Goal: Check status: Check status

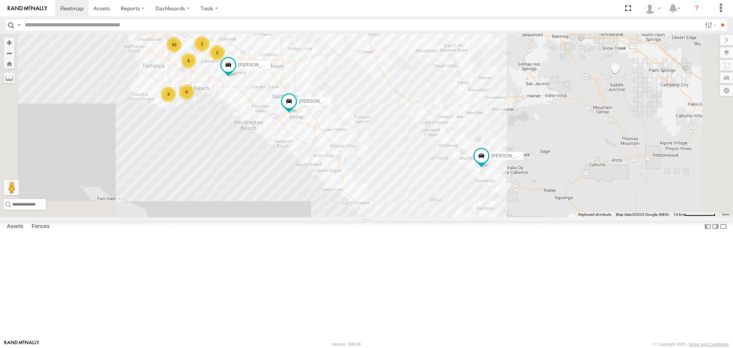
drag, startPoint x: 494, startPoint y: 213, endPoint x: 408, endPoint y: 191, distance: 89.1
click at [509, 217] on div "CARLOS TAXZ467188 KENNY SERGIO NILLS 834274/JOY FRANKLIN T-1632 43 3 6 2 LEVERN…" at bounding box center [366, 125] width 733 height 183
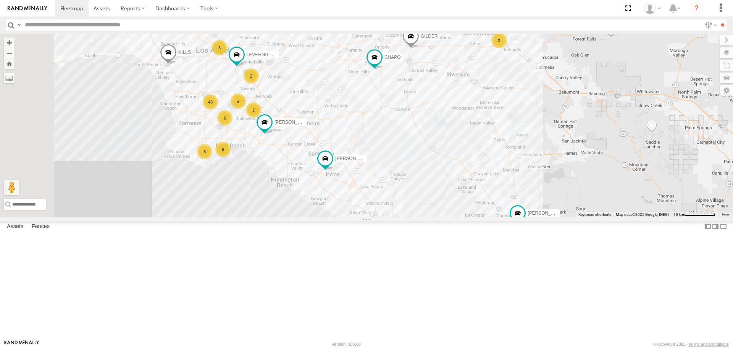
drag, startPoint x: 444, startPoint y: 81, endPoint x: 481, endPoint y: 139, distance: 68.9
click at [481, 139] on div "CARLOS TAXZ467188 KENNY SERGIO NILLS 834274/JOY FRANKLIN T-1632 43 3 6 2 LEVERN…" at bounding box center [366, 125] width 733 height 183
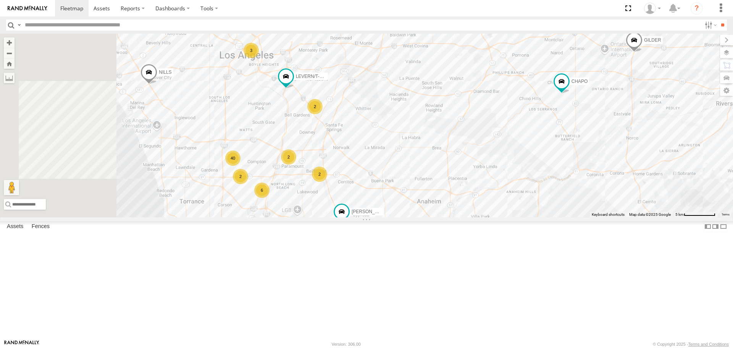
drag, startPoint x: 468, startPoint y: 181, endPoint x: 585, endPoint y: 194, distance: 117.5
click at [585, 194] on div "CARLOS TAXZ467188 KENNY SERGIO NILLS 834274/JOY FRANKLIN T-1632 LEVERN/T-1627 C…" at bounding box center [366, 125] width 733 height 183
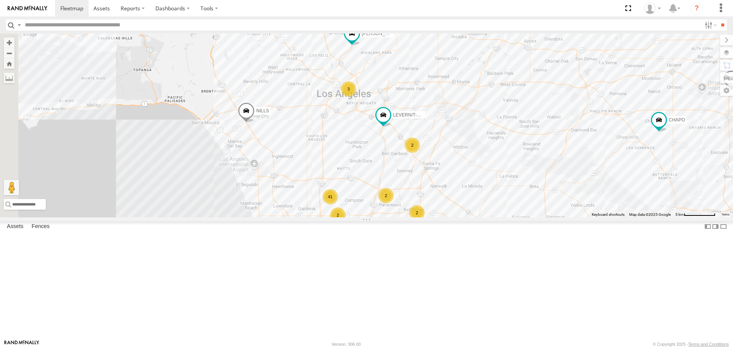
drag, startPoint x: 529, startPoint y: 222, endPoint x: 547, endPoint y: 235, distance: 22.2
click at [547, 217] on div "CARLOS TAXZ467188 KENNY SERGIO NILLS 834274/JOY FRANKLIN T-1632 LEVERN/T-1627 C…" at bounding box center [366, 125] width 733 height 183
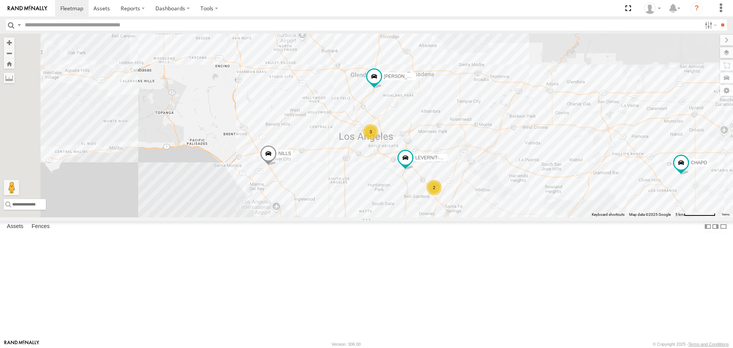
drag, startPoint x: 374, startPoint y: 194, endPoint x: 425, endPoint y: 312, distance: 128.3
click at [425, 217] on div "CARLOS TAXZ467188 KENNY SERGIO NILLS 834274/JOY FRANKLIN T-1632 LEVERN/T-1627 C…" at bounding box center [366, 125] width 733 height 183
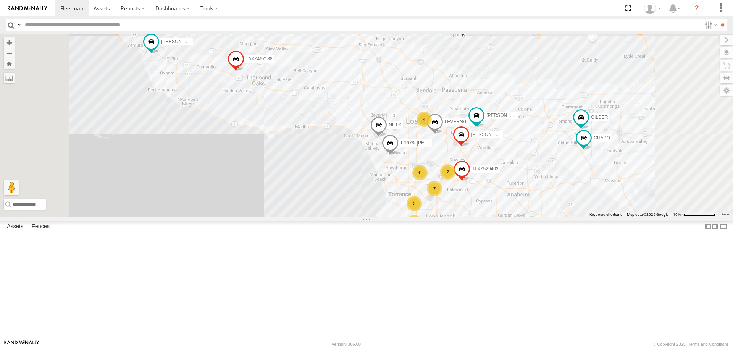
drag, startPoint x: 553, startPoint y: 207, endPoint x: 553, endPoint y: 162, distance: 45.8
click at [556, 145] on div "CARLOS TAXZ467188 KENNY JUSTIN/T-1628 SERGIO 834274/JOY 41 4 7 2 LARS/T-1623 LE…" at bounding box center [366, 125] width 733 height 183
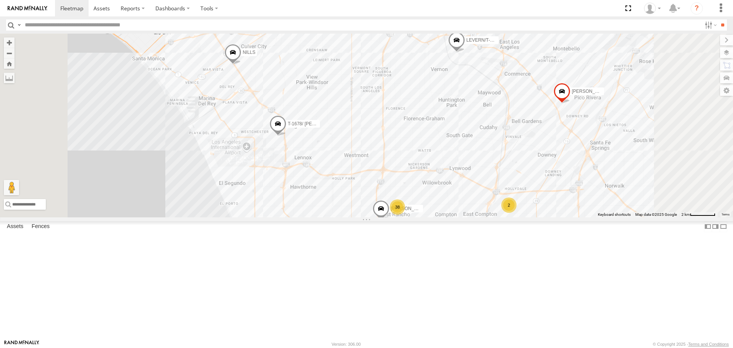
drag, startPoint x: 505, startPoint y: 211, endPoint x: 500, endPoint y: 192, distance: 19.7
click at [500, 192] on div "CARLOS TAXZ467188 KENNY JUSTIN/T-1628 SERGIO 834274/JOY LARS/T-1623 LEVERN/T-16…" at bounding box center [366, 125] width 733 height 183
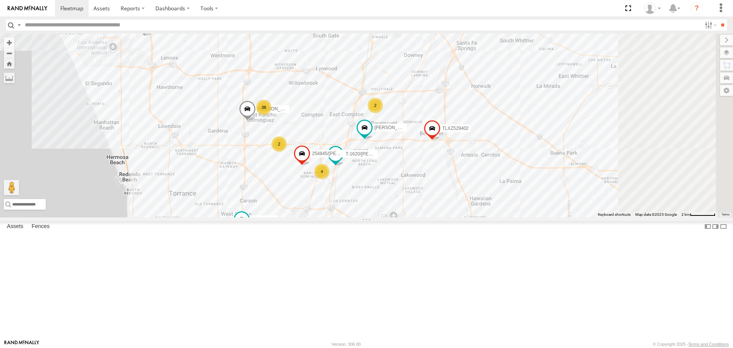
drag, startPoint x: 543, startPoint y: 239, endPoint x: 409, endPoint y: 141, distance: 165.4
click at [409, 141] on div "CARLOS TAXZ467188 KENNY JUSTIN/T-1628 SERGIO 834274/JOY LARS/T-1623 LEVERN/T-16…" at bounding box center [366, 125] width 733 height 183
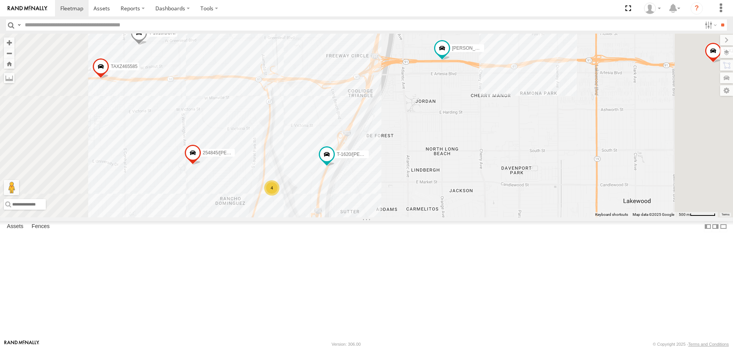
click at [280, 196] on div "4" at bounding box center [271, 187] width 15 height 15
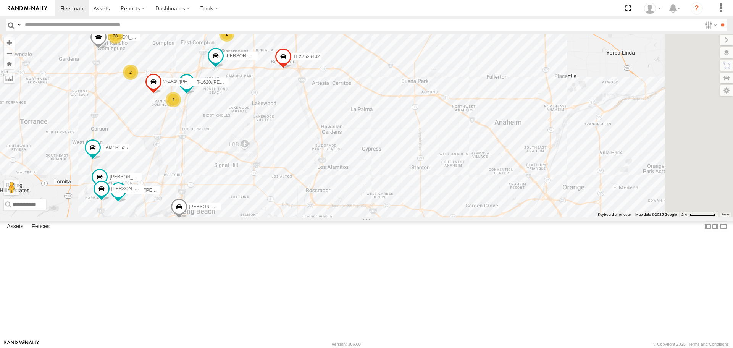
drag, startPoint x: 441, startPoint y: 225, endPoint x: 326, endPoint y: 173, distance: 126.2
click at [326, 173] on div "CARLOS TAXZ467188 KENNY JUSTIN/T-1628 SERGIO 834274/JOY LARS/T-1623 LEVERN/T-16…" at bounding box center [366, 125] width 733 height 183
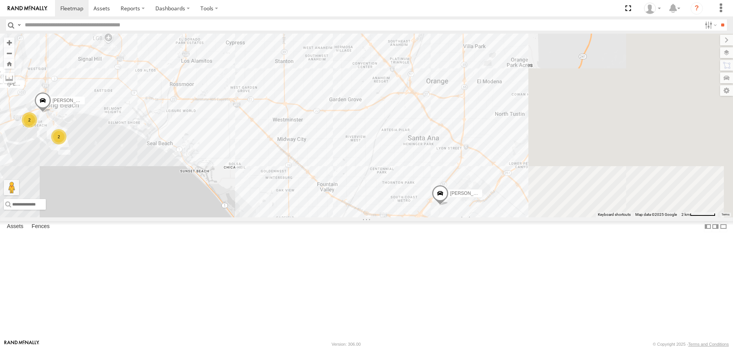
drag, startPoint x: 469, startPoint y: 217, endPoint x: 343, endPoint y: 107, distance: 167.3
click at [343, 107] on div "CARLOS TAXZ467188 KENNY JUSTIN/T-1628 SERGIO 834274/JOY LARS/T-1623 LEVERN/T-16…" at bounding box center [366, 125] width 733 height 183
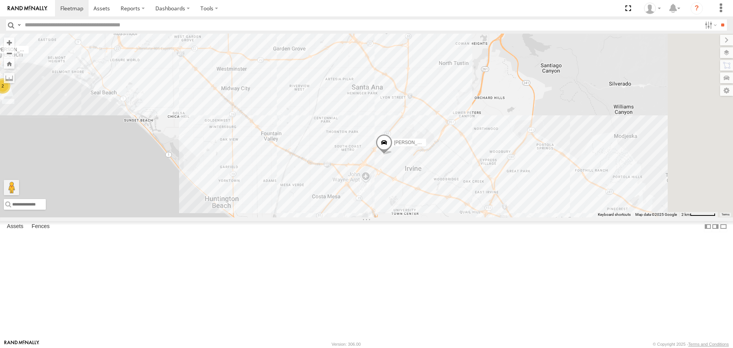
drag, startPoint x: 415, startPoint y: 146, endPoint x: 364, endPoint y: 293, distance: 156.1
click at [365, 217] on div "CARLOS TAXZ467188 KENNY JUSTIN/T-1628 SERGIO 834274/JOY LARS/T-1623 LEVERN/T-16…" at bounding box center [366, 125] width 733 height 183
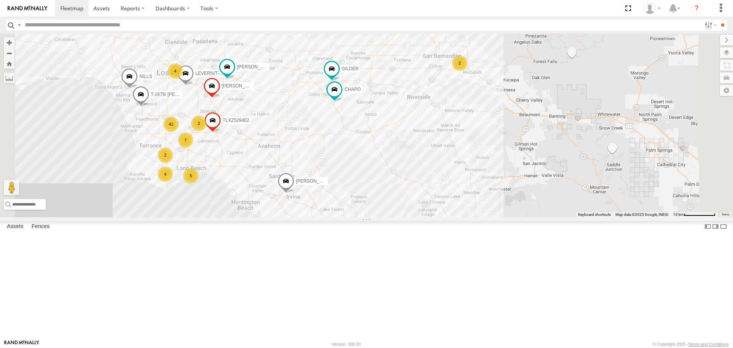
drag, startPoint x: 508, startPoint y: 249, endPoint x: 493, endPoint y: 199, distance: 51.8
click at [493, 199] on div "CARLOS TAXZ467188 KENNY JUSTIN/T-1628 SERGIO 834274/JOY LARS/T-1623 LEVERN/T-16…" at bounding box center [366, 125] width 733 height 183
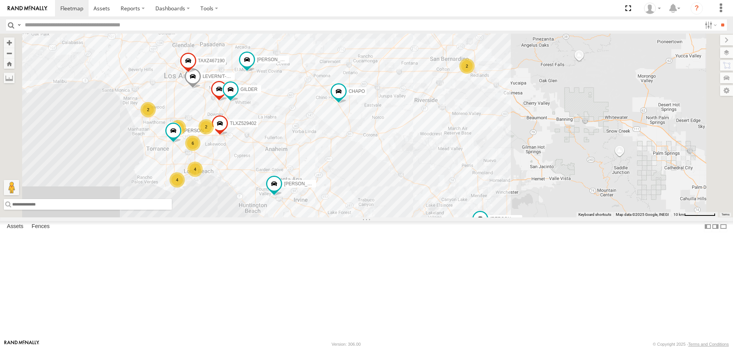
click at [172, 210] on input "text" at bounding box center [88, 204] width 168 height 11
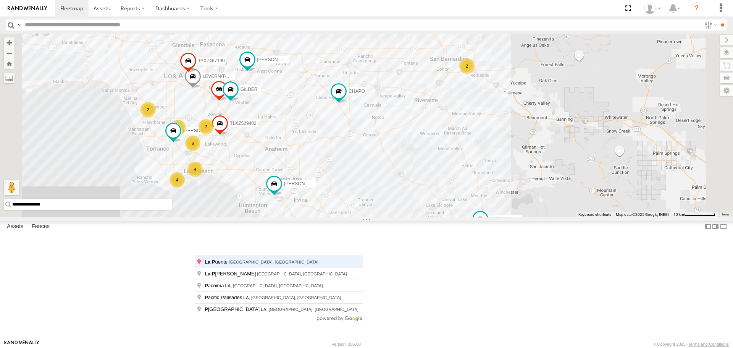
type input "**********"
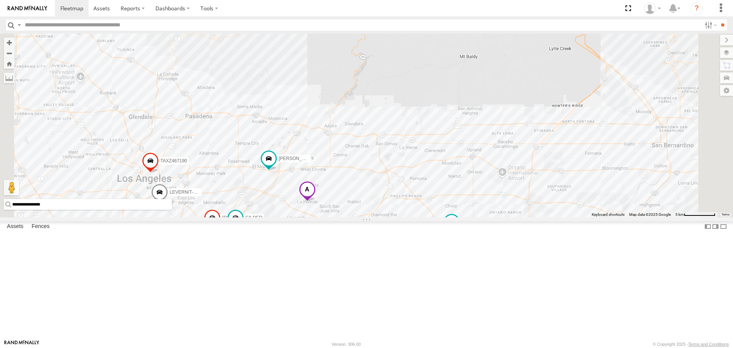
click at [459, 229] on span at bounding box center [452, 222] width 14 height 14
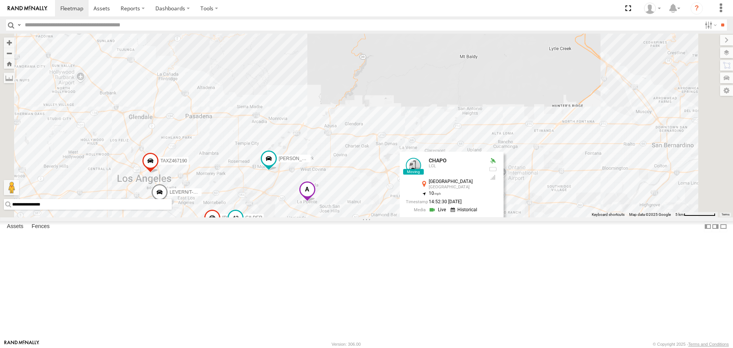
click at [243, 225] on span at bounding box center [236, 218] width 14 height 14
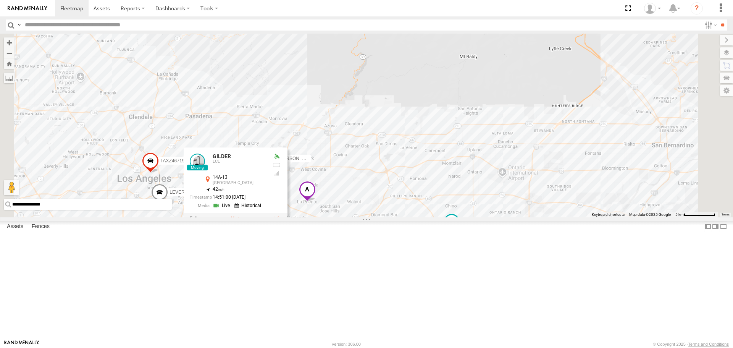
click at [246, 222] on label at bounding box center [238, 218] width 15 height 5
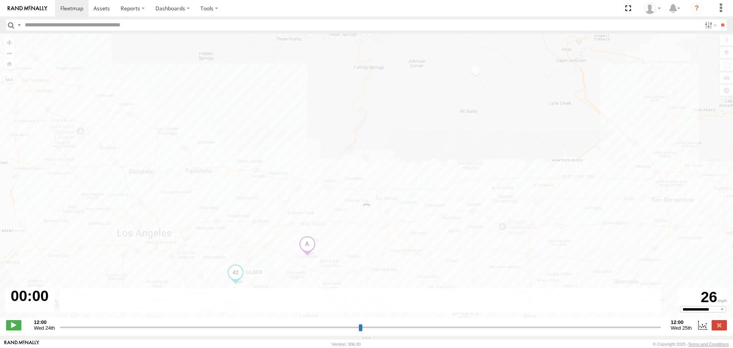
type input "**********"
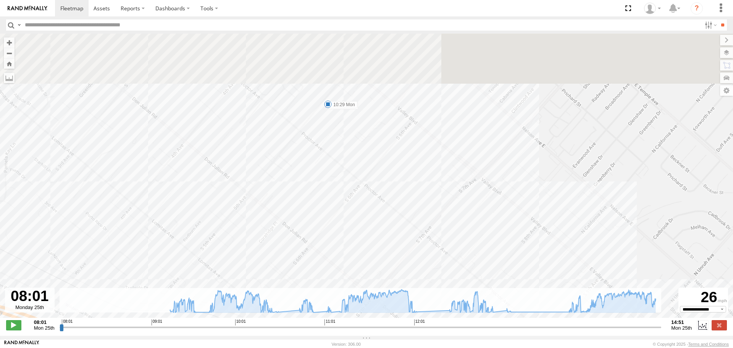
drag, startPoint x: 330, startPoint y: 105, endPoint x: 332, endPoint y: 170, distance: 64.9
click at [332, 170] on div "GILDER 09:32 Mon 09:53 Mon 10:29 Mon 10:33 Mon 10:43 Mon 12:22 Mon 12:40 Mon 12…" at bounding box center [366, 180] width 733 height 292
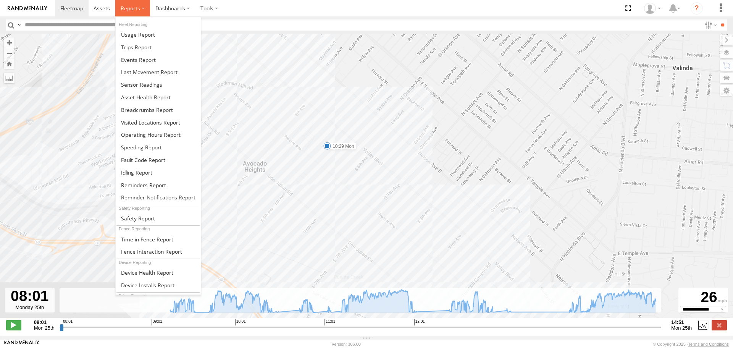
click at [121, 10] on span at bounding box center [130, 8] width 19 height 7
click at [137, 111] on span at bounding box center [147, 109] width 52 height 7
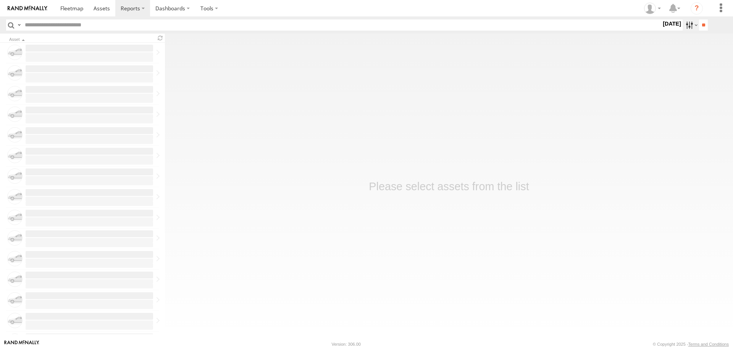
click at [683, 27] on label at bounding box center [691, 24] width 16 height 11
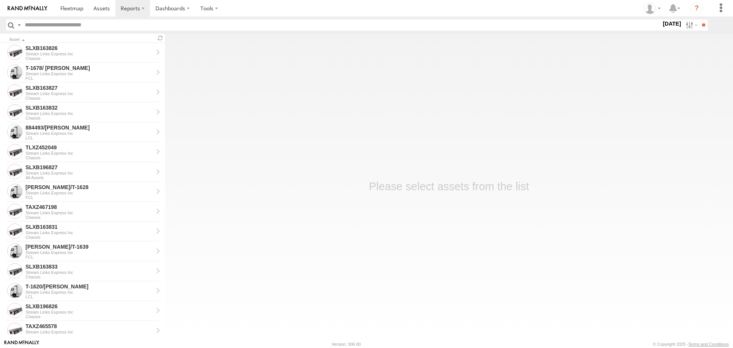
click at [0, 0] on div "S M T W T F S" at bounding box center [0, 0] width 0 height 0
drag, startPoint x: 702, startPoint y: 23, endPoint x: 654, endPoint y: 25, distance: 48.5
click at [702, 23] on input "**" at bounding box center [703, 24] width 9 height 11
click at [114, 32] on header "Search Query Asset ID Asset Label Registration Manufacturer Model VIN FCL" at bounding box center [366, 24] width 733 height 17
click at [114, 29] on input "text" at bounding box center [342, 24] width 640 height 11
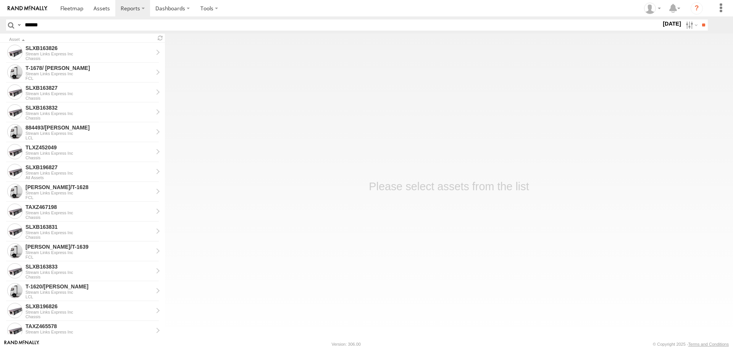
type input "*****"
click at [699, 19] on input "**" at bounding box center [703, 24] width 9 height 11
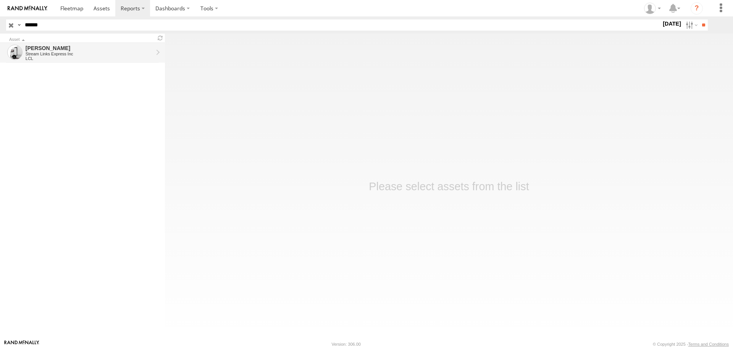
click at [101, 51] on div "KENNY Stream Links Express Inc LCL" at bounding box center [89, 53] width 130 height 18
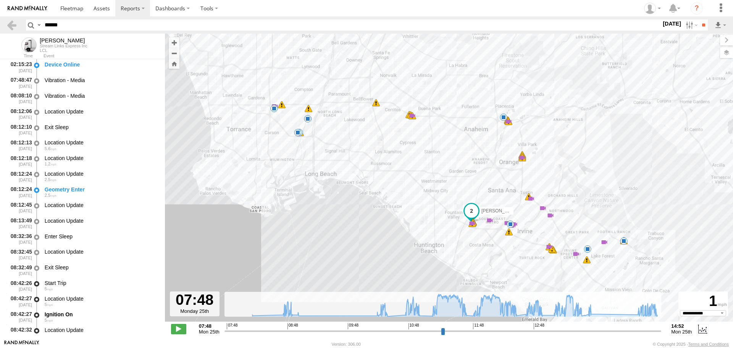
select select "**********"
drag, startPoint x: 355, startPoint y: 328, endPoint x: 367, endPoint y: 326, distance: 12.1
type input "**********"
click at [367, 327] on input "range" at bounding box center [443, 330] width 437 height 7
click at [683, 28] on label at bounding box center [691, 24] width 16 height 11
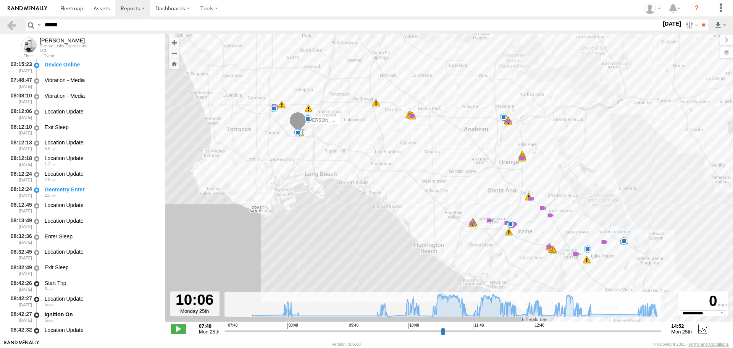
click at [0, 0] on label at bounding box center [0, 0] width 0 height 0
click at [701, 24] on input "**" at bounding box center [703, 24] width 9 height 11
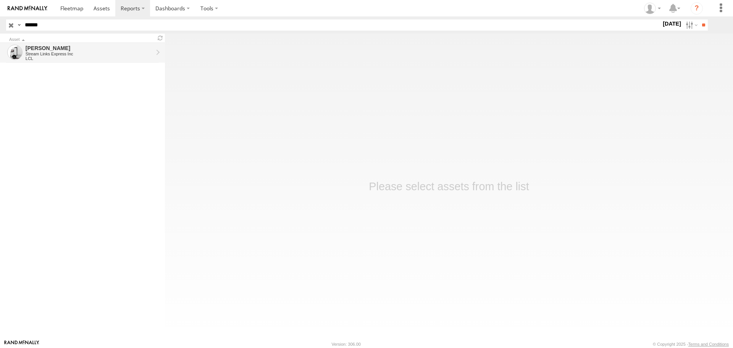
drag, startPoint x: 0, startPoint y: 0, endPoint x: 47, endPoint y: 55, distance: 71.8
click at [47, 55] on div "Stream Links Express Inc" at bounding box center [90, 54] width 128 height 5
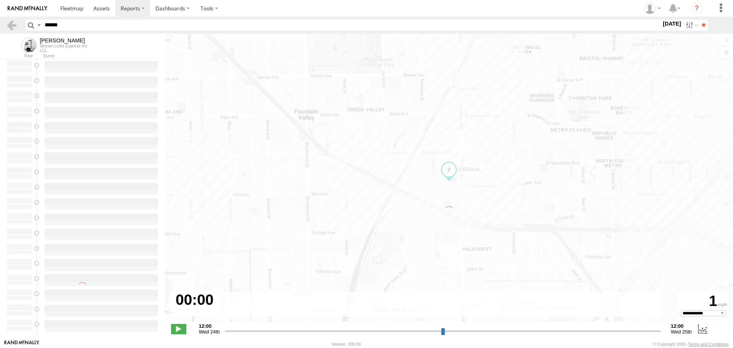
select select "**********"
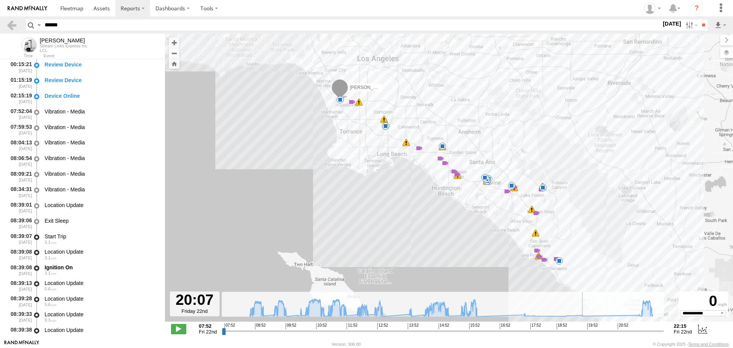
drag, startPoint x: 492, startPoint y: 333, endPoint x: 597, endPoint y: 333, distance: 105.4
click at [597, 333] on input "range" at bounding box center [443, 330] width 442 height 7
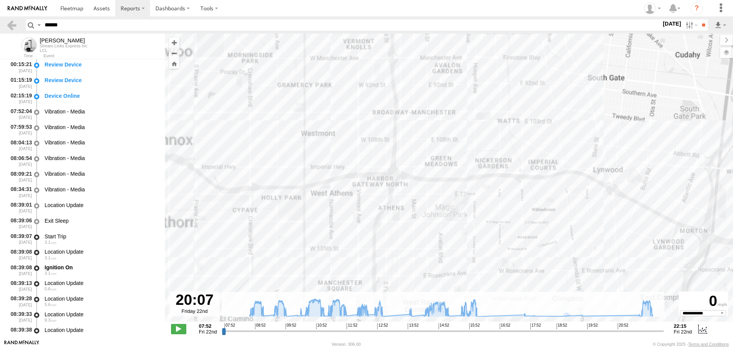
drag, startPoint x: 306, startPoint y: 139, endPoint x: 612, endPoint y: 187, distance: 309.6
click at [612, 187] on div "[PERSON_NAME] 09:14 Fri 09:52 Fri 10:22 Fri 10:56 Fri 10:57 Fri 11:07 Fri 11:17…" at bounding box center [449, 182] width 568 height 296
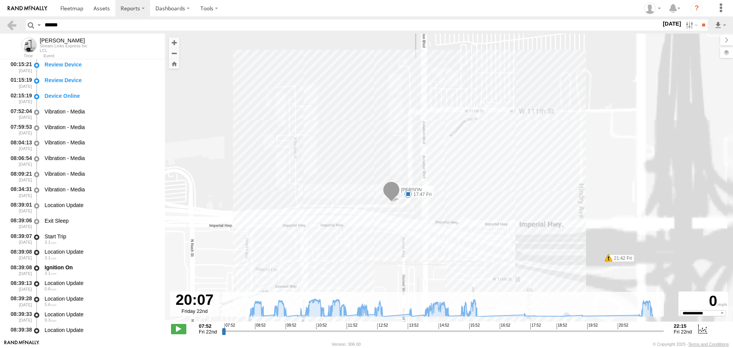
drag, startPoint x: 568, startPoint y: 234, endPoint x: 385, endPoint y: 215, distance: 184.7
click at [385, 215] on div "[PERSON_NAME] 09:14 Fri 09:52 Fri 10:22 Fri 10:56 Fri 10:57 Fri 11:07 Fri 11:17…" at bounding box center [449, 182] width 568 height 296
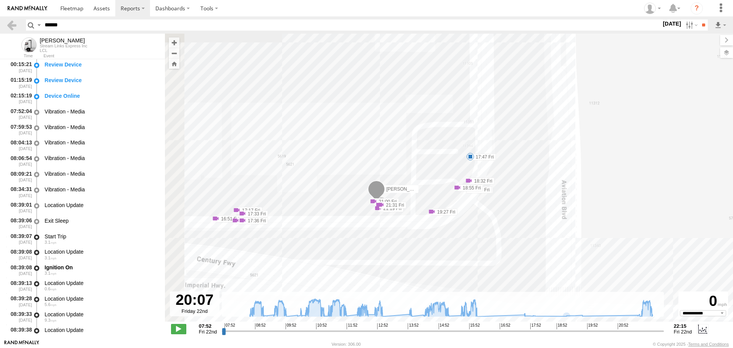
drag, startPoint x: 435, startPoint y: 215, endPoint x: 515, endPoint y: 178, distance: 88.9
click at [515, 178] on div "KENNY 09:14 Fri 09:52 Fri 10:22 Fri 10:56 Fri 10:57 Fri 11:07 Fri 11:17 Fri 11:…" at bounding box center [449, 182] width 568 height 296
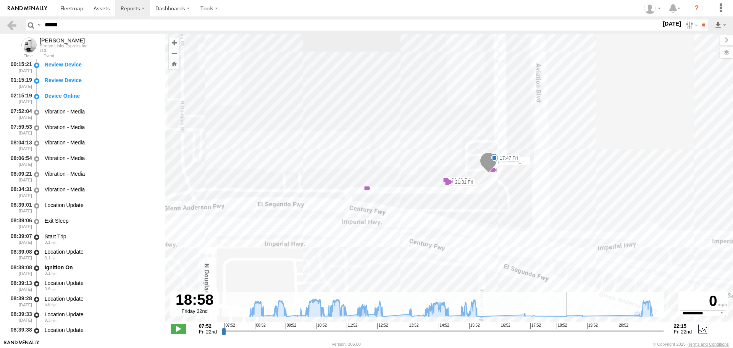
drag, startPoint x: 597, startPoint y: 330, endPoint x: 562, endPoint y: 317, distance: 37.2
type input "**********"
click at [562, 327] on input "range" at bounding box center [443, 330] width 442 height 7
click at [72, 7] on span at bounding box center [71, 8] width 23 height 7
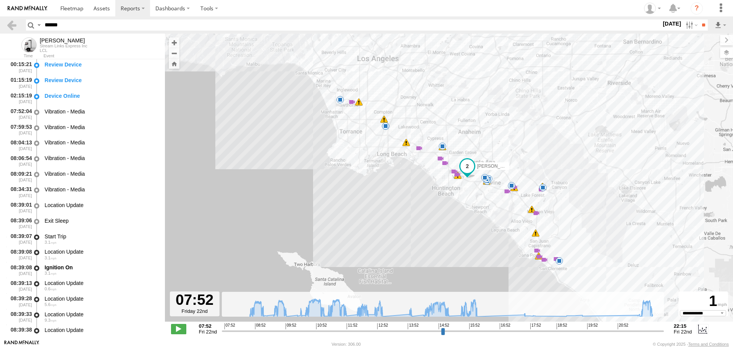
select select "**********"
drag, startPoint x: 663, startPoint y: 330, endPoint x: 676, endPoint y: 328, distance: 12.7
click at [664, 328] on input "range" at bounding box center [443, 330] width 442 height 7
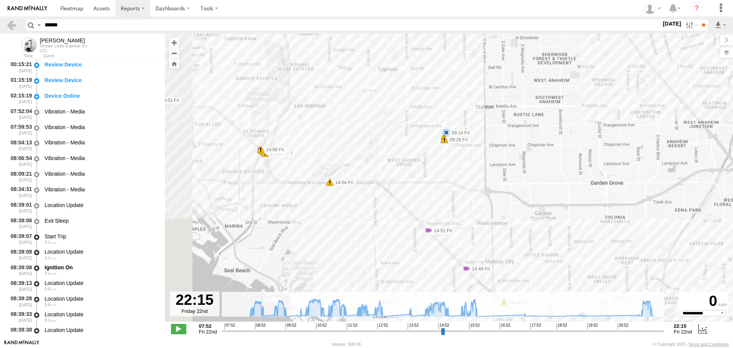
drag, startPoint x: 307, startPoint y: 109, endPoint x: 547, endPoint y: 254, distance: 280.8
click at [544, 254] on div "KENNY 09:14 Fri 09:52 Fri 10:22 Fri 10:56 Fri 10:57 Fri 11:07 Fri 11:17 Fri 11:…" at bounding box center [449, 182] width 568 height 296
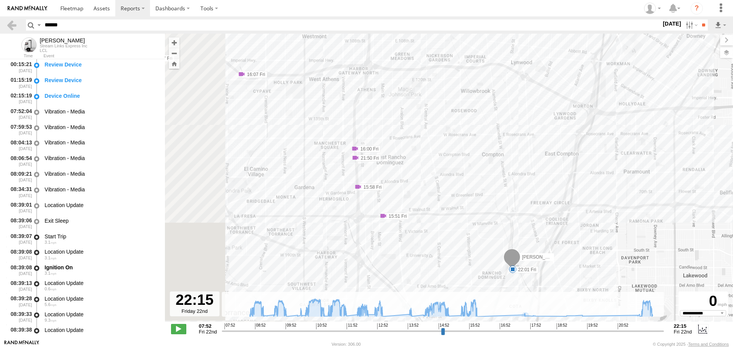
drag, startPoint x: 338, startPoint y: 181, endPoint x: 534, endPoint y: 318, distance: 238.7
click at [534, 318] on div "KENNY 09:14 Fri 09:52 Fri 10:22 Fri 10:56 Fri 10:57 Fri 11:07 Fri 11:17 Fri 11:…" at bounding box center [449, 182] width 568 height 296
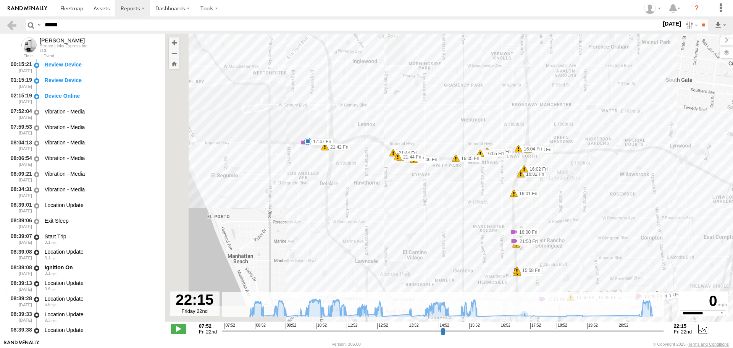
drag, startPoint x: 270, startPoint y: 146, endPoint x: 434, endPoint y: 234, distance: 186.4
click at [434, 234] on div "KENNY 09:14 Fri 09:52 Fri 10:22 Fri 10:56 Fri 10:57 Fri 11:07 Fri 11:17 Fri 11:…" at bounding box center [449, 182] width 568 height 296
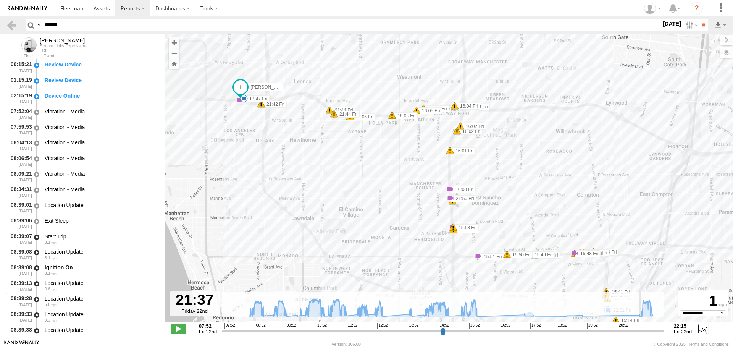
drag, startPoint x: 661, startPoint y: 332, endPoint x: 642, endPoint y: 332, distance: 18.7
type input "**********"
click at [642, 332] on input "range" at bounding box center [443, 330] width 442 height 7
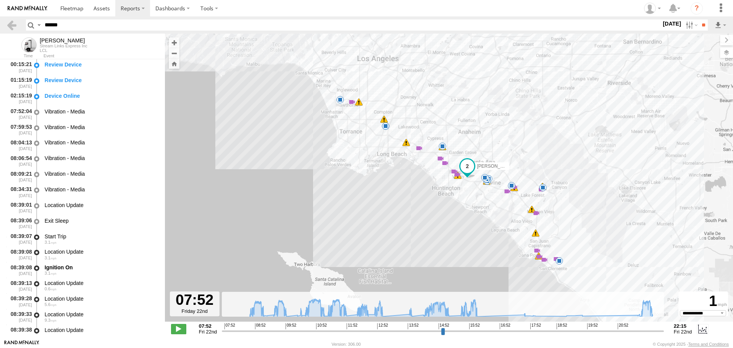
select select "**********"
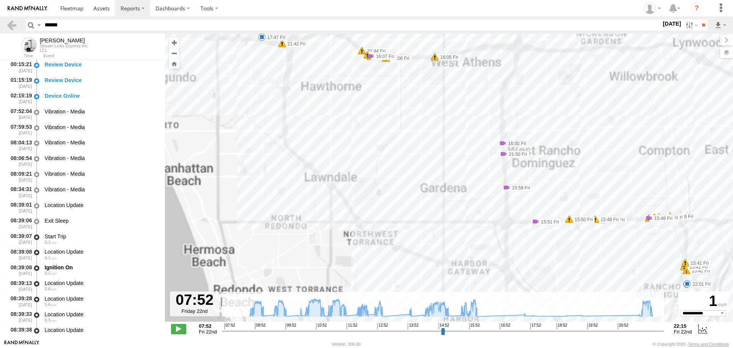
drag, startPoint x: 293, startPoint y: 96, endPoint x: 333, endPoint y: 171, distance: 85.1
click at [334, 175] on div "[PERSON_NAME] 09:14 Fri 09:52 Fri 10:22 Fri 10:56 Fri 10:57 Fri 11:07 Fri 11:17…" at bounding box center [449, 182] width 568 height 296
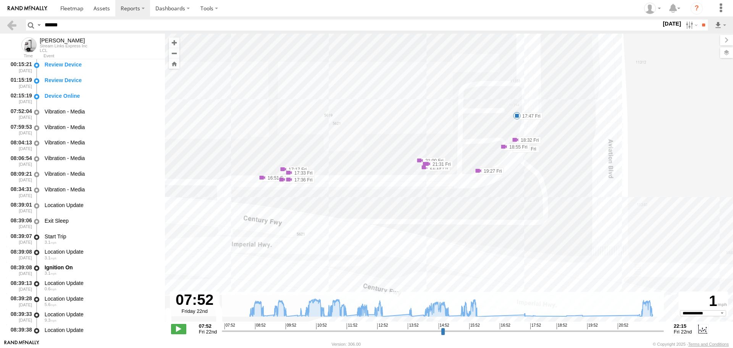
drag, startPoint x: 371, startPoint y: 130, endPoint x: 398, endPoint y: 118, distance: 29.6
click at [398, 118] on div "[PERSON_NAME] 09:14 Fri 09:52 Fri 10:22 Fri 10:56 Fri 10:57 Fri 11:07 Fri 11:17…" at bounding box center [449, 182] width 568 height 296
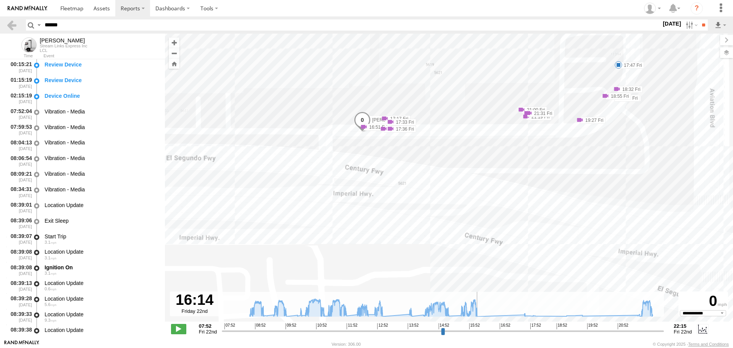
drag, startPoint x: 566, startPoint y: 331, endPoint x: 479, endPoint y: 324, distance: 87.8
click at [479, 327] on input "range" at bounding box center [443, 330] width 442 height 7
click at [478, 330] on input "range" at bounding box center [443, 330] width 442 height 7
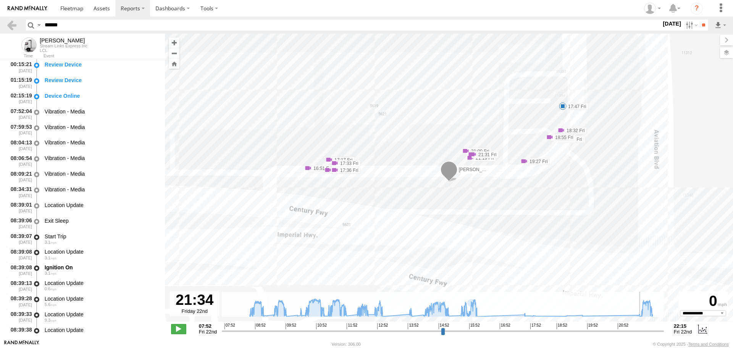
drag, startPoint x: 620, startPoint y: 332, endPoint x: 641, endPoint y: 328, distance: 21.3
type input "**********"
click at [641, 328] on input "range" at bounding box center [443, 330] width 442 height 7
